Goal: Information Seeking & Learning: Learn about a topic

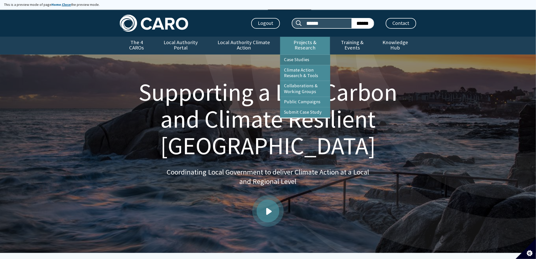
click at [292, 55] on link "Case Studies" at bounding box center [305, 60] width 50 height 10
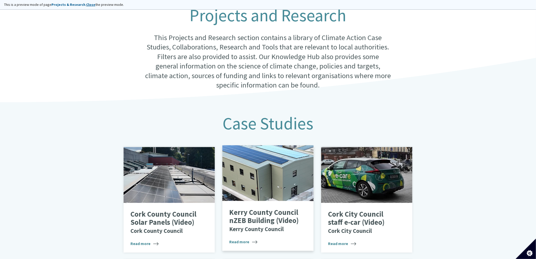
scroll to position [150, 0]
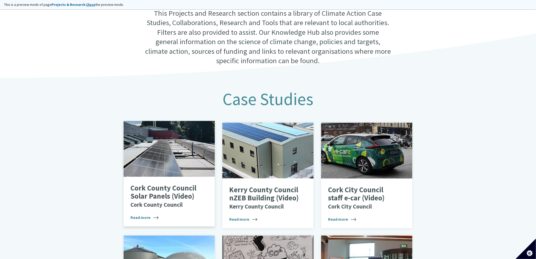
click at [168, 195] on p "Cork County Council Solar Panels (Video) Cork County Council" at bounding box center [166, 196] width 70 height 24
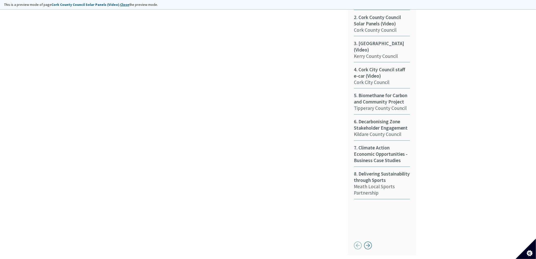
scroll to position [141, 0]
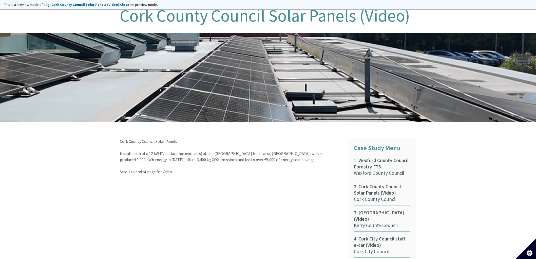
click at [173, 168] on article "Cork County Council Solar Panels Installation of a 12 kW PV (solar photovoltaic…" at bounding box center [230, 156] width 220 height 36
drag, startPoint x: 170, startPoint y: 165, endPoint x: 110, endPoint y: 163, distance: 60.1
copy article "Scroll to end of page for Video"
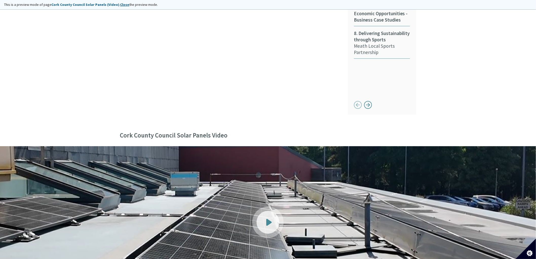
scroll to position [282, 0]
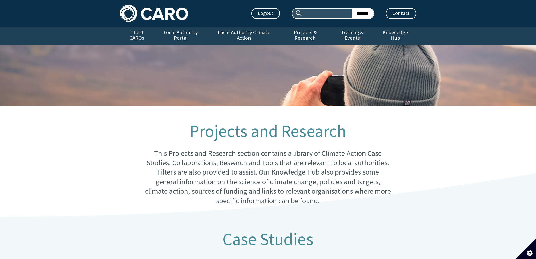
scroll to position [150, 0]
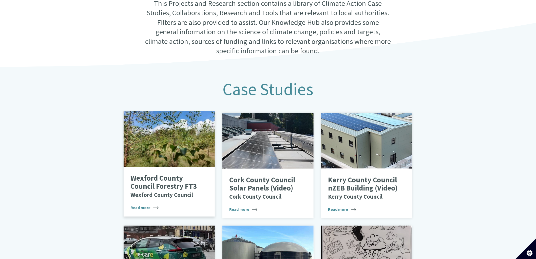
click at [170, 185] on p "Wexford County Council Forestry FT3 Wexford County Council" at bounding box center [166, 186] width 70 height 24
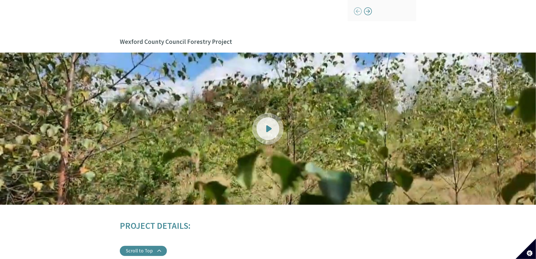
scroll to position [507, 0]
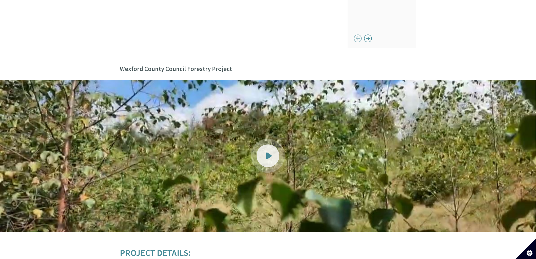
click at [265, 148] on div at bounding box center [268, 155] width 23 height 23
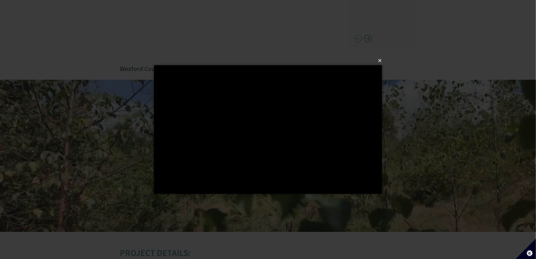
click at [379, 60] on button "×" at bounding box center [270, 60] width 228 height 11
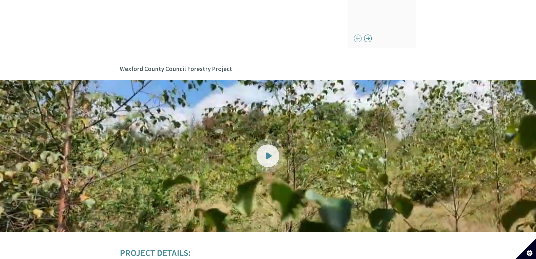
click at [269, 152] on span at bounding box center [269, 155] width 6 height 7
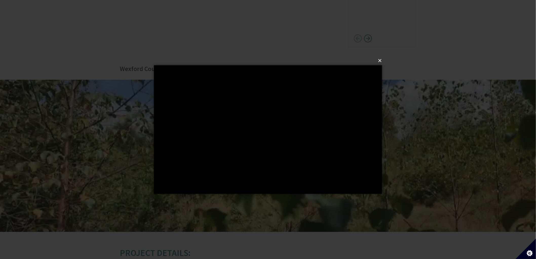
click at [379, 59] on button "×" at bounding box center [270, 60] width 228 height 11
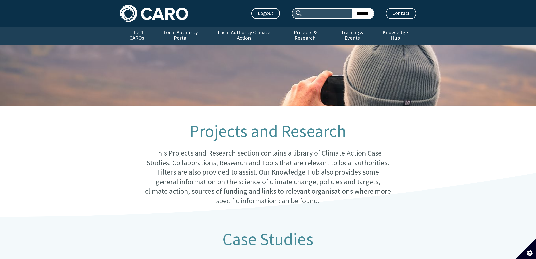
scroll to position [150, 0]
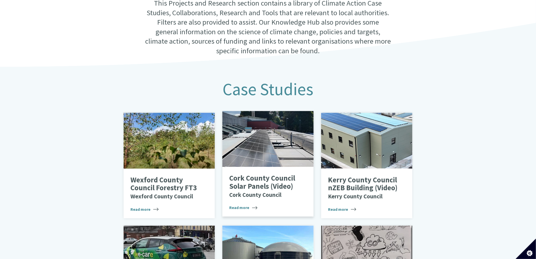
click at [242, 138] on div at bounding box center [268, 139] width 91 height 56
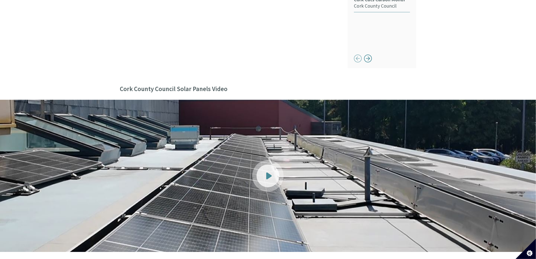
scroll to position [507, 0]
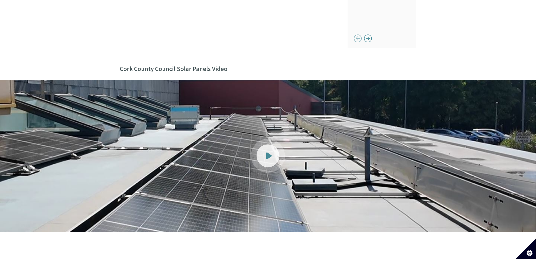
click at [269, 152] on span at bounding box center [269, 155] width 6 height 7
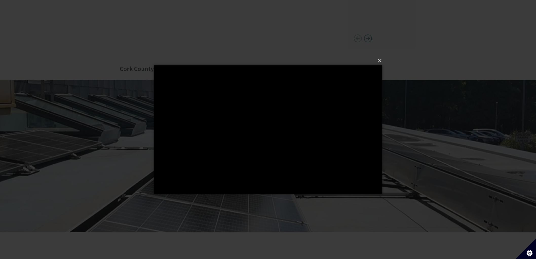
click at [381, 62] on button "×" at bounding box center [270, 60] width 228 height 11
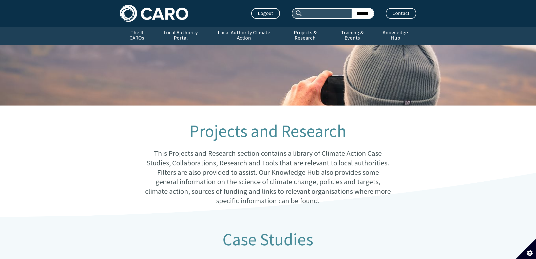
scroll to position [150, 0]
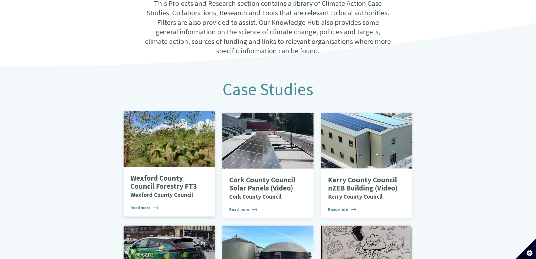
click at [172, 148] on div at bounding box center [169, 139] width 91 height 56
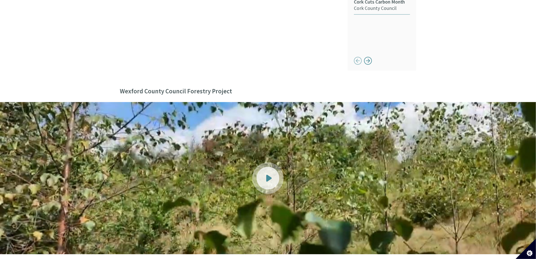
scroll to position [535, 0]
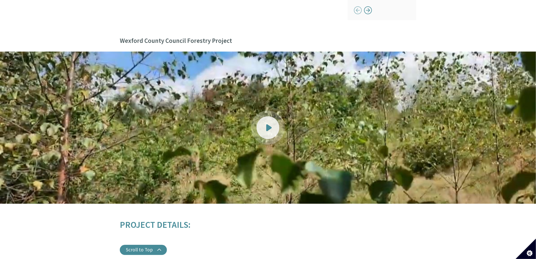
click at [268, 124] on span at bounding box center [269, 127] width 6 height 7
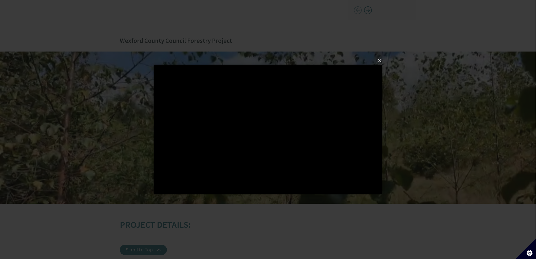
click at [381, 60] on button "×" at bounding box center [270, 60] width 228 height 11
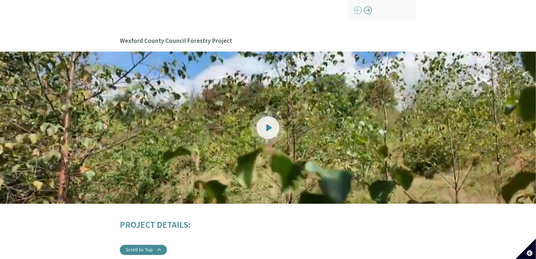
click at [260, 116] on div at bounding box center [268, 127] width 23 height 23
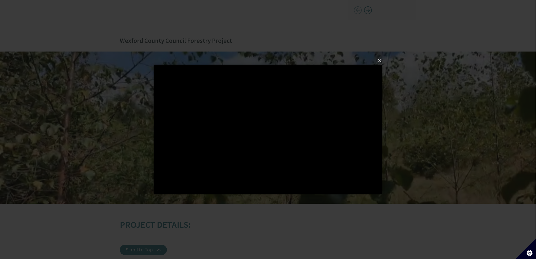
click at [380, 59] on button "×" at bounding box center [270, 60] width 228 height 11
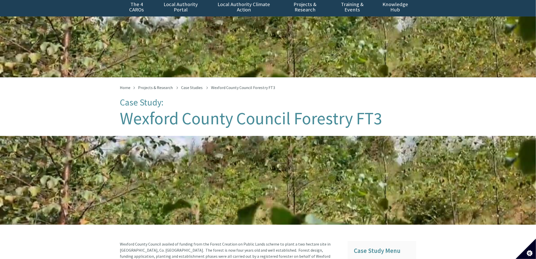
scroll to position [0, 0]
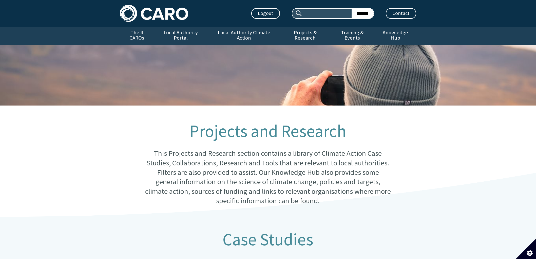
scroll to position [150, 0]
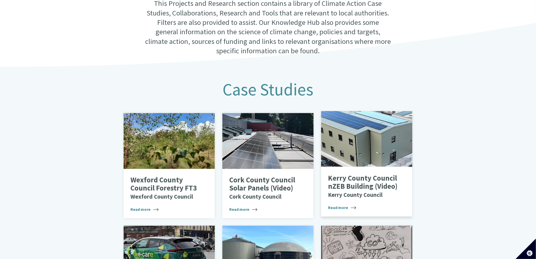
click at [363, 137] on div at bounding box center [366, 139] width 91 height 56
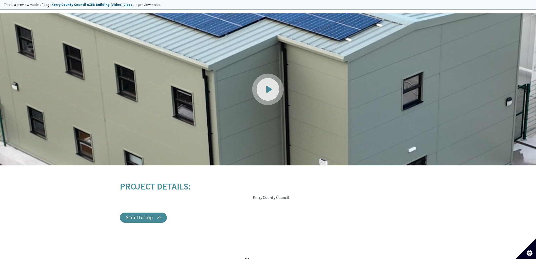
scroll to position [619, 0]
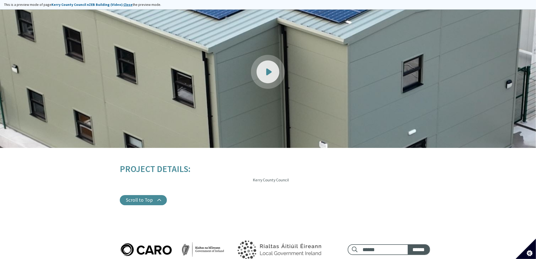
click at [268, 68] on span at bounding box center [269, 71] width 6 height 7
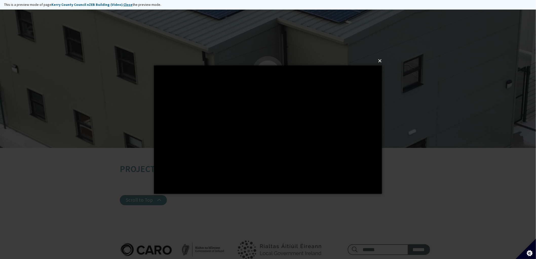
click at [380, 61] on button "×" at bounding box center [270, 60] width 228 height 11
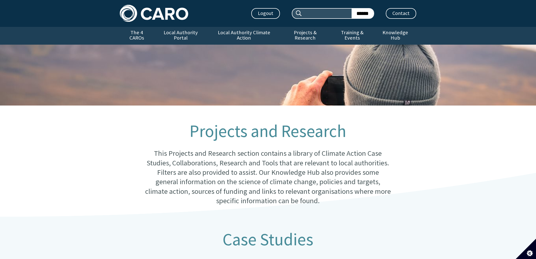
scroll to position [150, 0]
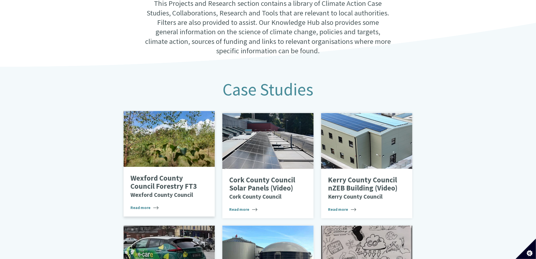
click at [176, 136] on div at bounding box center [169, 139] width 91 height 56
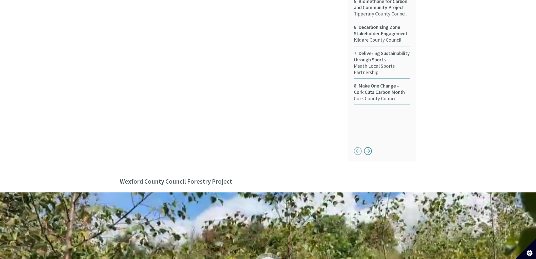
scroll to position [338, 0]
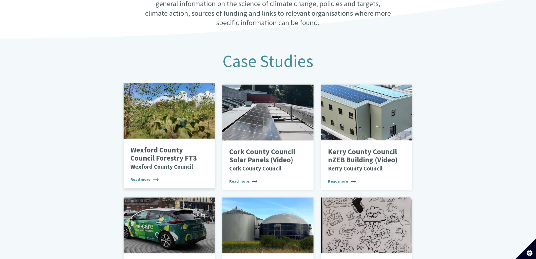
scroll to position [168, 0]
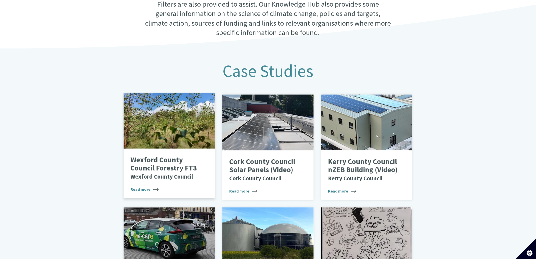
click at [162, 164] on p "Wexford County Council Forestry FT3 Wexford County Council" at bounding box center [166, 168] width 70 height 24
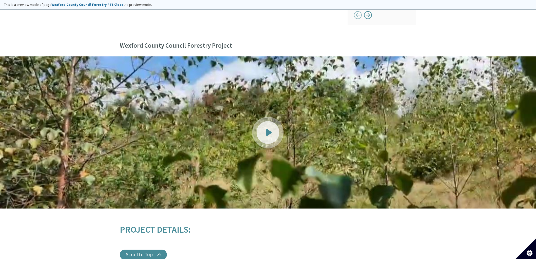
scroll to position [535, 0]
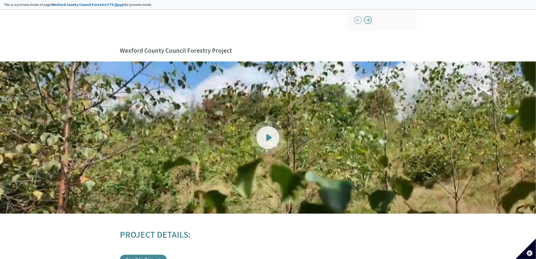
click at [267, 134] on span at bounding box center [269, 137] width 6 height 7
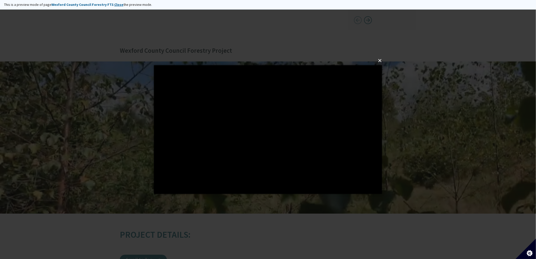
click at [383, 59] on button "×" at bounding box center [270, 60] width 228 height 11
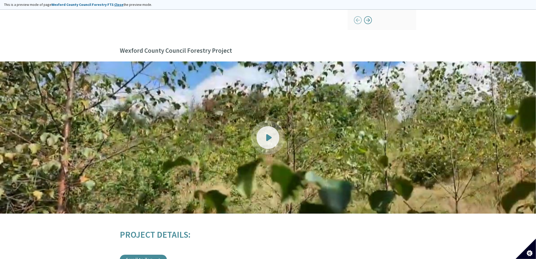
click at [270, 134] on span at bounding box center [269, 137] width 6 height 7
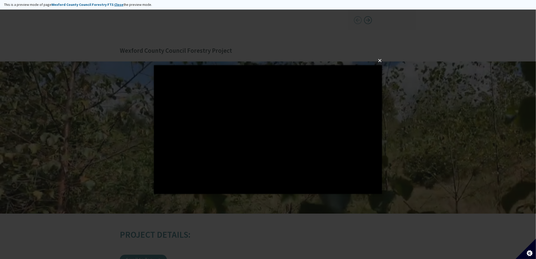
click at [381, 60] on button "×" at bounding box center [270, 60] width 228 height 11
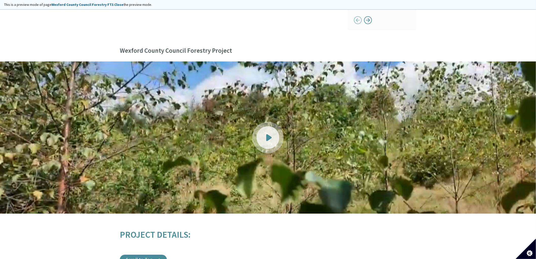
click at [114, 5] on link "Close" at bounding box center [118, 4] width 9 height 5
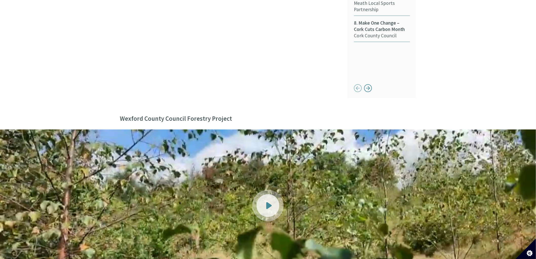
scroll to position [507, 0]
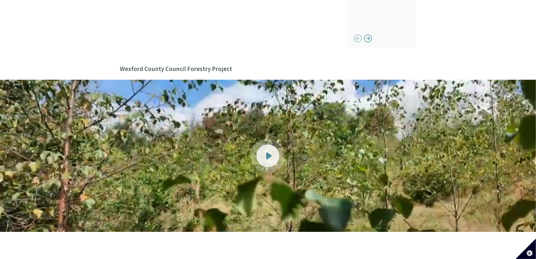
click at [267, 150] on div at bounding box center [268, 155] width 23 height 23
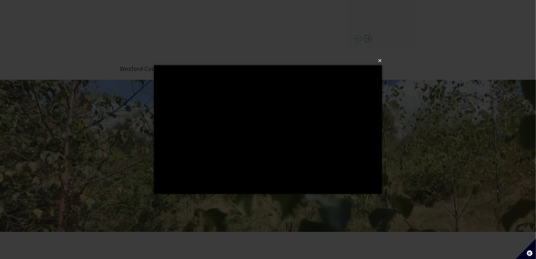
click at [379, 62] on button "×" at bounding box center [270, 60] width 228 height 11
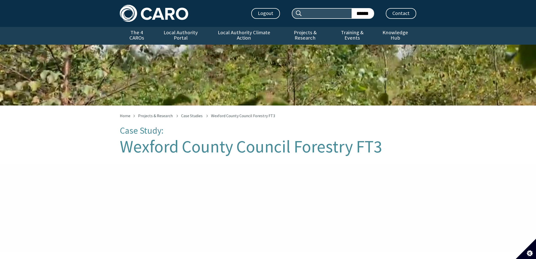
scroll to position [529, 0]
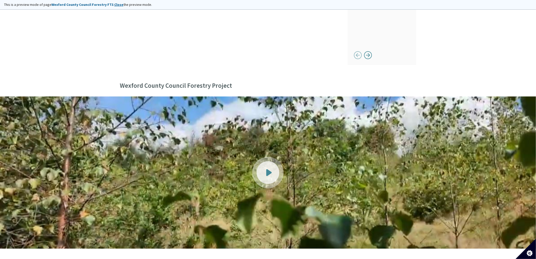
scroll to position [535, 0]
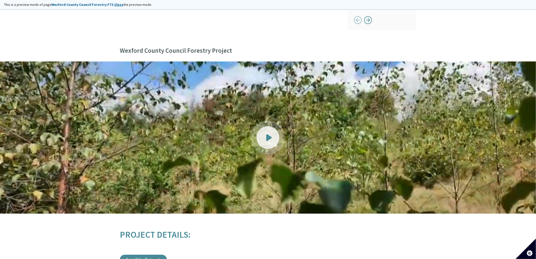
click at [271, 134] on span at bounding box center [269, 137] width 6 height 7
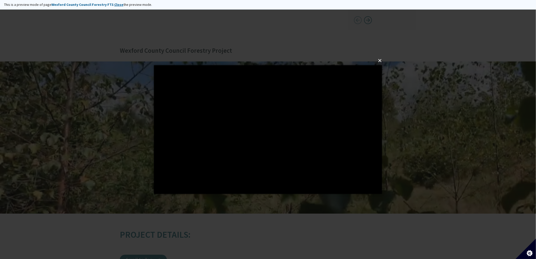
click at [382, 60] on button "×" at bounding box center [270, 60] width 228 height 11
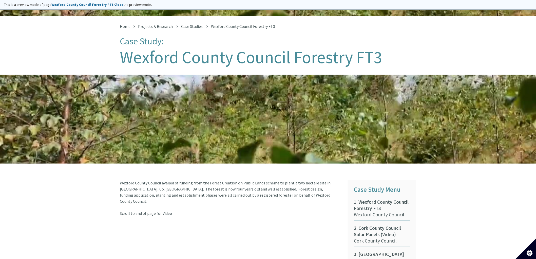
scroll to position [74, 0]
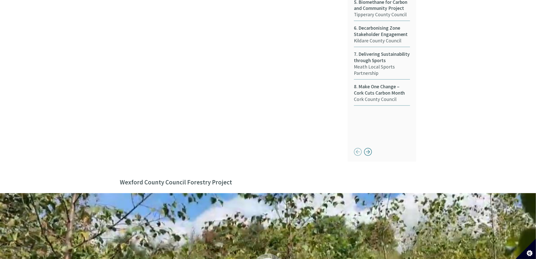
scroll to position [366, 0]
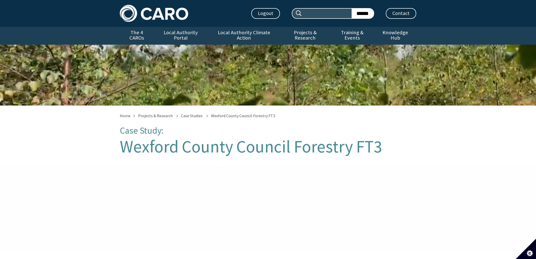
scroll to position [620, 0]
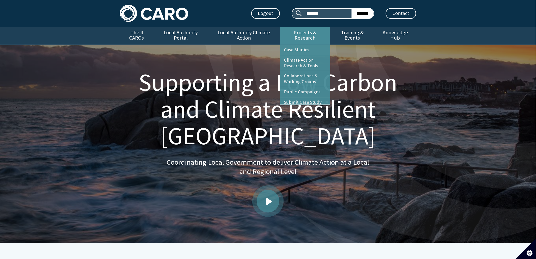
click at [295, 34] on link "Projects & Research" at bounding box center [305, 36] width 50 height 18
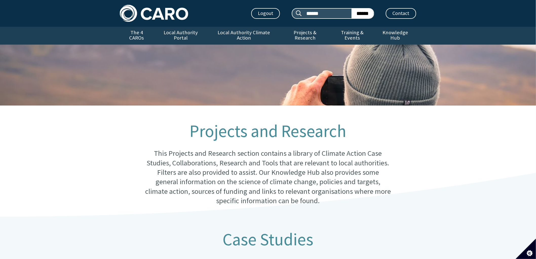
click at [295, 34] on link "Projects & Research" at bounding box center [305, 36] width 50 height 18
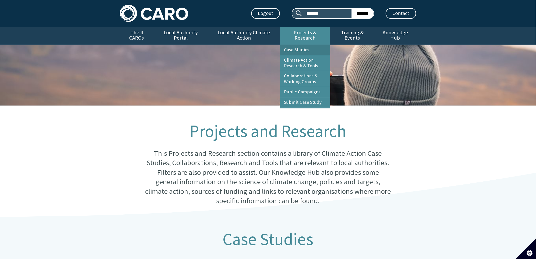
click at [302, 45] on link "Case Studies" at bounding box center [305, 50] width 50 height 10
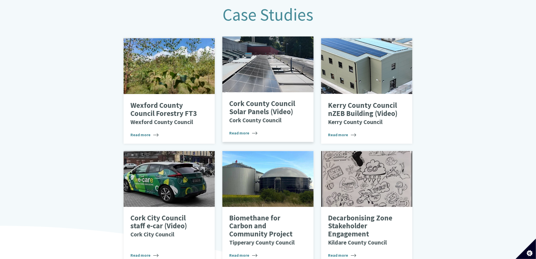
click at [271, 106] on p "Cork County Council Solar Panels (Video) Cork County Council" at bounding box center [264, 112] width 70 height 24
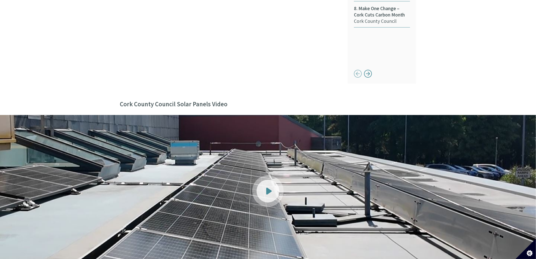
scroll to position [470, 0]
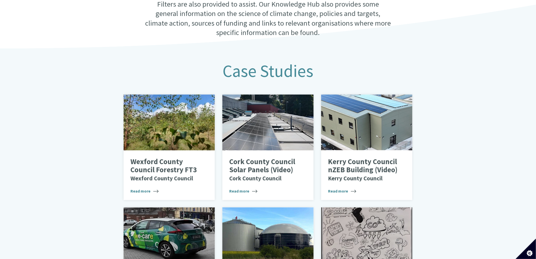
scroll to position [224, 0]
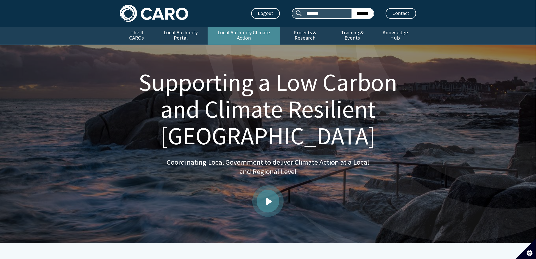
click at [244, 33] on link "Local Authority Climate Action" at bounding box center [244, 36] width 72 height 18
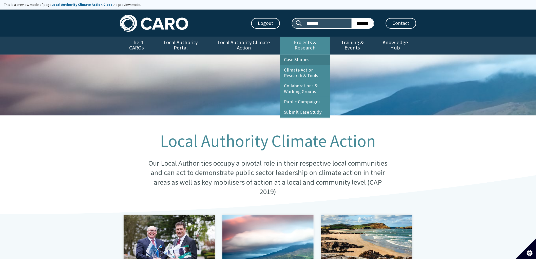
click at [301, 56] on link "Case Studies" at bounding box center [305, 60] width 50 height 10
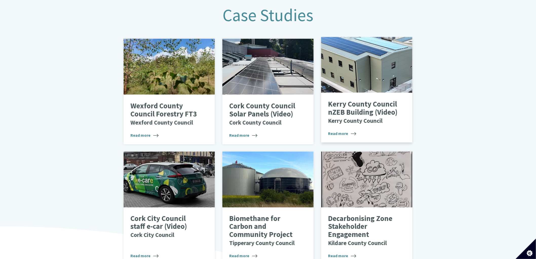
scroll to position [196, 0]
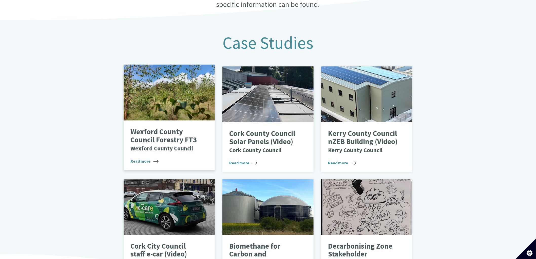
click at [174, 133] on p "Wexford County Council Forestry FT3 Wexford County Council" at bounding box center [166, 140] width 70 height 24
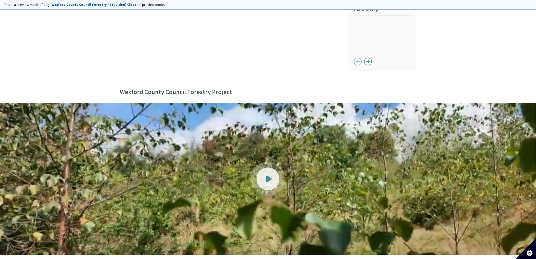
scroll to position [535, 0]
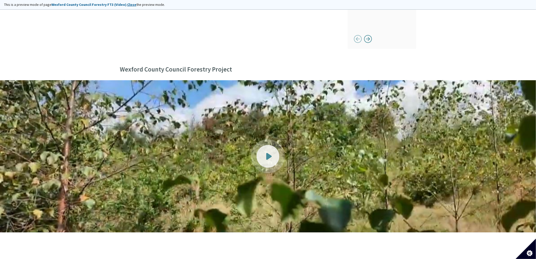
click at [263, 145] on div at bounding box center [268, 156] width 23 height 23
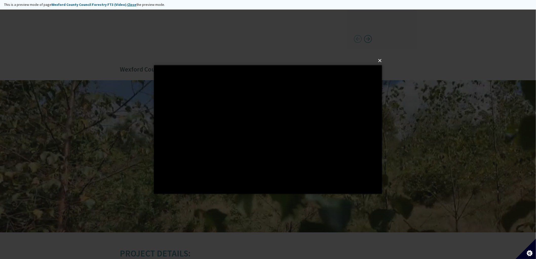
click at [381, 61] on button "×" at bounding box center [270, 60] width 228 height 11
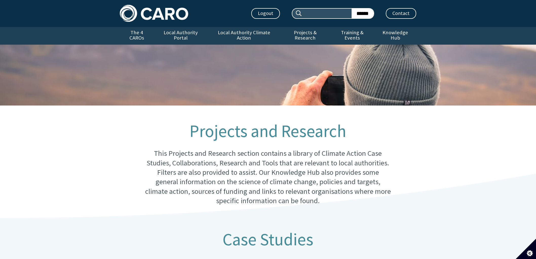
scroll to position [196, 0]
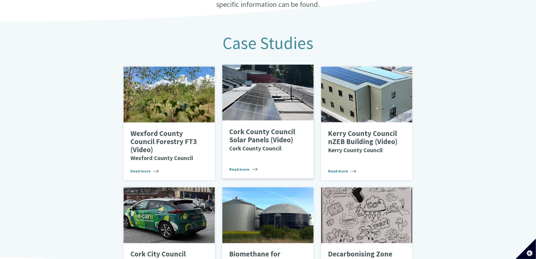
click at [259, 72] on div at bounding box center [268, 93] width 91 height 56
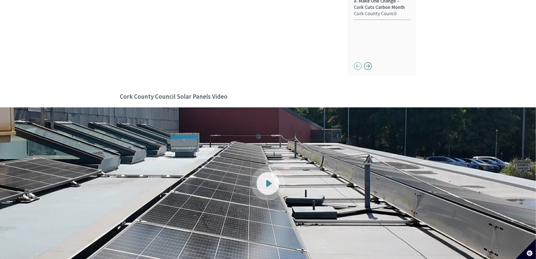
scroll to position [563, 0]
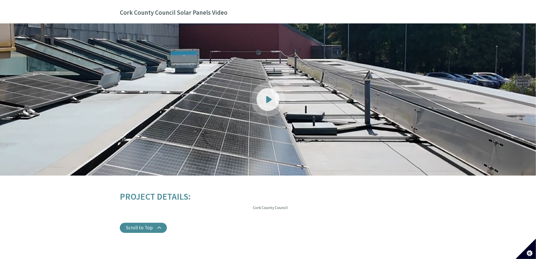
click at [269, 92] on div at bounding box center [268, 99] width 23 height 23
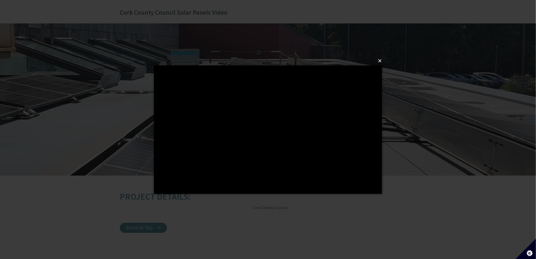
click at [380, 59] on button "×" at bounding box center [270, 60] width 228 height 11
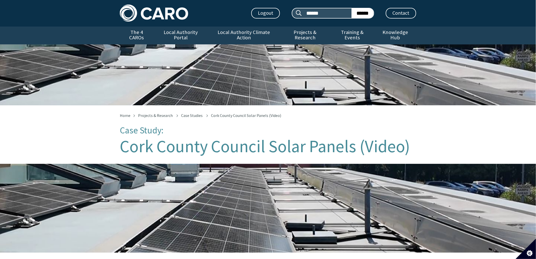
scroll to position [0, 0]
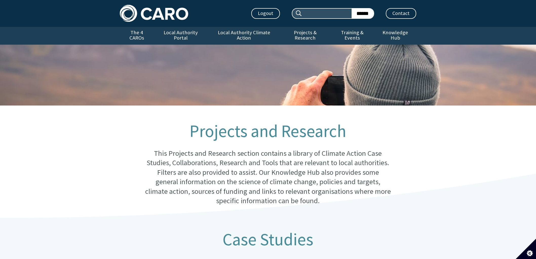
scroll to position [196, 0]
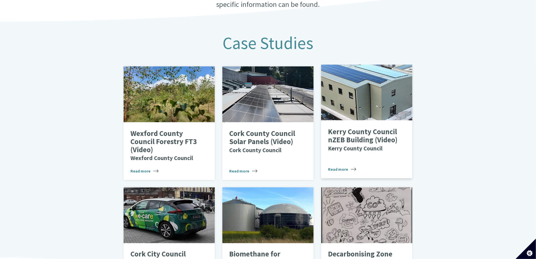
click at [372, 135] on p "Kerry County Council nZEB Building (Video) Kerry County Council" at bounding box center [363, 140] width 70 height 24
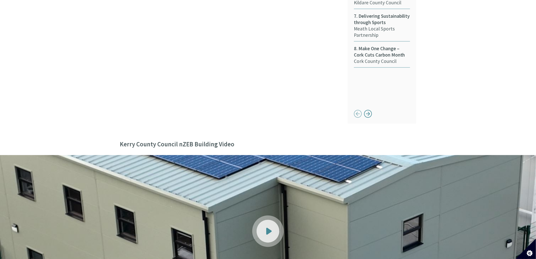
scroll to position [563, 0]
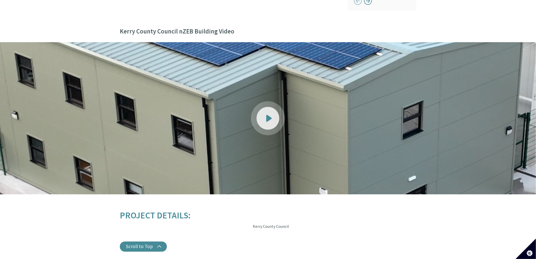
click at [270, 110] on div at bounding box center [268, 118] width 23 height 23
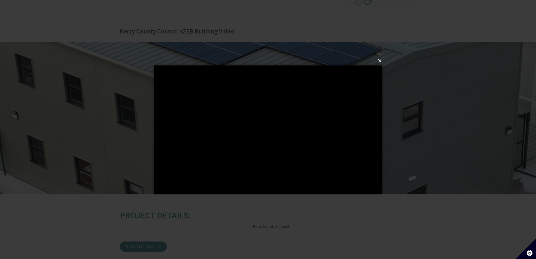
click at [380, 60] on button "×" at bounding box center [270, 60] width 228 height 11
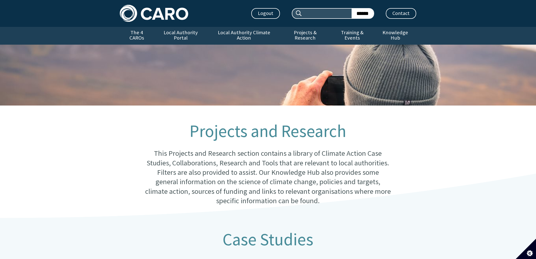
scroll to position [196, 0]
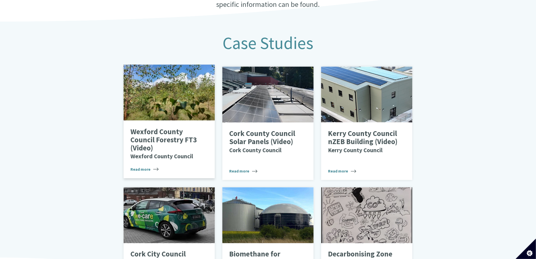
click at [167, 97] on div at bounding box center [169, 93] width 91 height 56
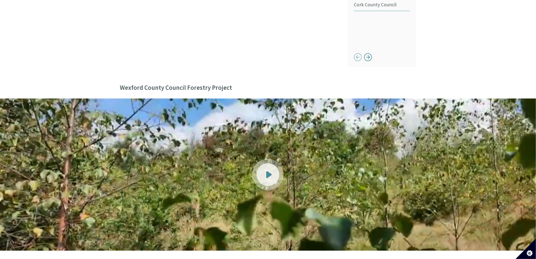
scroll to position [535, 0]
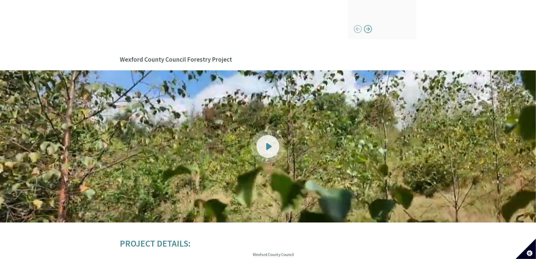
click at [263, 137] on div at bounding box center [268, 146] width 23 height 23
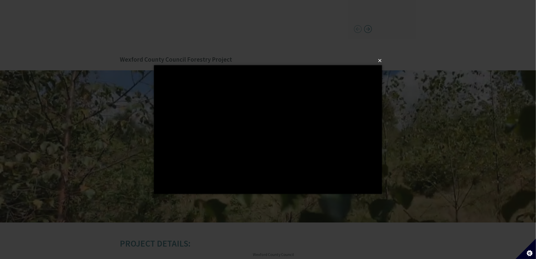
click at [382, 59] on button "×" at bounding box center [270, 60] width 228 height 11
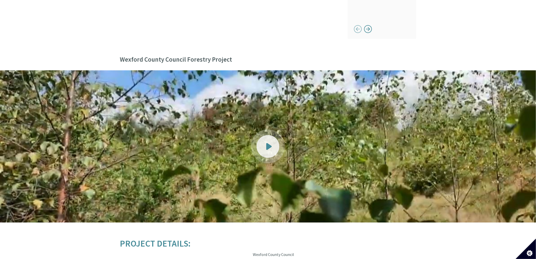
click at [264, 135] on div at bounding box center [268, 146] width 23 height 23
